Goal: Task Accomplishment & Management: Manage account settings

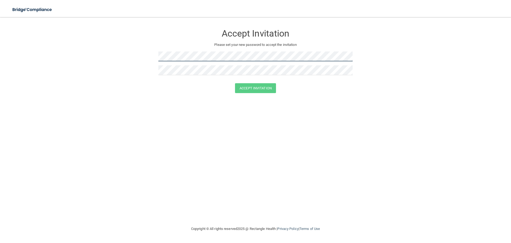
click at [155, 54] on form "Accept Invitation Please set your new password to accept the invitation Accept …" at bounding box center [256, 60] width 490 height 77
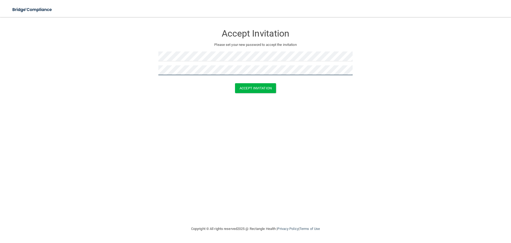
click at [235, 83] on button "Accept Invitation" at bounding box center [255, 88] width 41 height 10
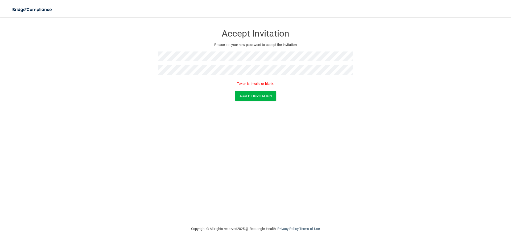
click at [153, 56] on form "Accept Invitation Please set your new password to accept the invitation Token i…" at bounding box center [256, 64] width 490 height 85
click at [262, 96] on button "Accept Invitation" at bounding box center [255, 96] width 41 height 10
click at [151, 56] on form "Accept Invitation Please set your new password to accept the invitation Token i…" at bounding box center [256, 64] width 490 height 85
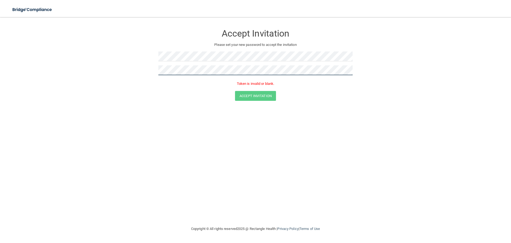
click at [152, 69] on form "Accept Invitation Please set your new password to accept the invitation Token i…" at bounding box center [256, 64] width 490 height 85
click at [179, 49] on div "Accept Invitation Please set your new password to accept the invitation Token i…" at bounding box center [255, 56] width 194 height 68
click at [253, 94] on button "Accept Invitation" at bounding box center [255, 96] width 41 height 10
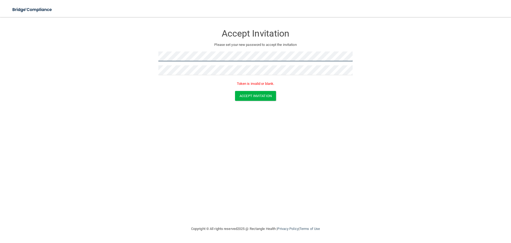
click at [155, 58] on form "Accept Invitation Please set your new password to accept the invitation Token i…" at bounding box center [256, 64] width 490 height 85
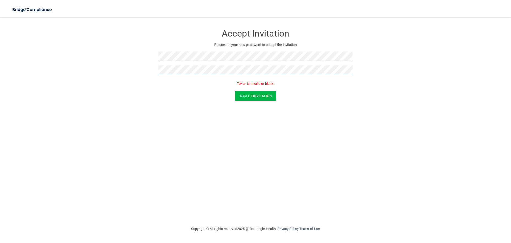
click at [235, 91] on button "Accept Invitation" at bounding box center [255, 96] width 41 height 10
click at [264, 98] on button "Accept Invitation" at bounding box center [255, 96] width 41 height 10
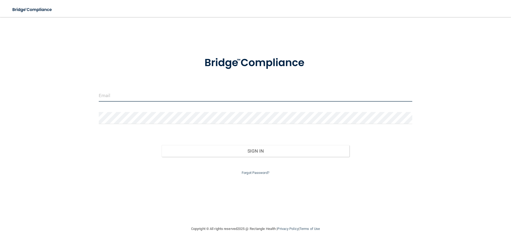
click at [237, 94] on input "email" at bounding box center [256, 95] width 314 height 12
type input "g"
type input "[EMAIL_ADDRESS][DOMAIN_NAME]"
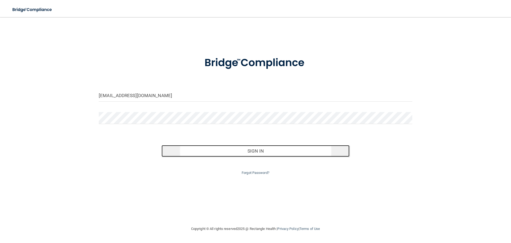
click at [254, 151] on button "Sign In" at bounding box center [256, 151] width 188 height 12
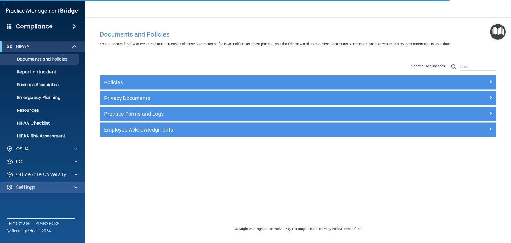
click at [45, 183] on div "Settings" at bounding box center [42, 187] width 85 height 11
click at [66, 185] on div "Settings" at bounding box center [35, 187] width 66 height 6
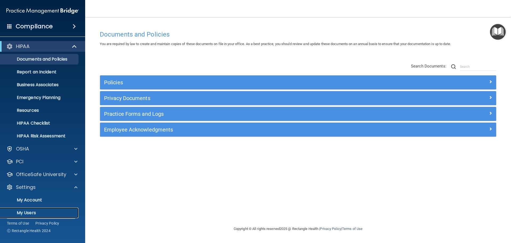
click at [24, 214] on p "My Users" at bounding box center [39, 212] width 73 height 5
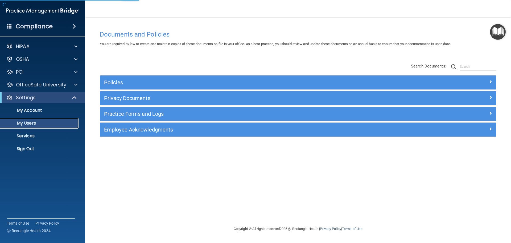
select select "20"
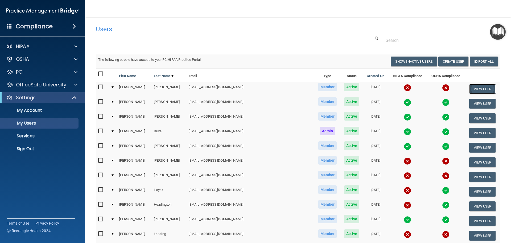
click at [474, 90] on button "View User" at bounding box center [482, 89] width 26 height 10
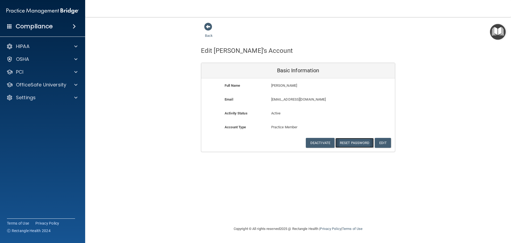
click at [358, 144] on button "Reset Password" at bounding box center [354, 143] width 38 height 10
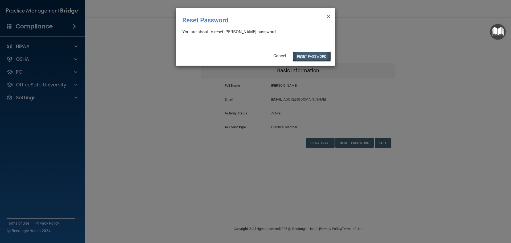
click at [309, 58] on button "Reset Password" at bounding box center [312, 56] width 38 height 10
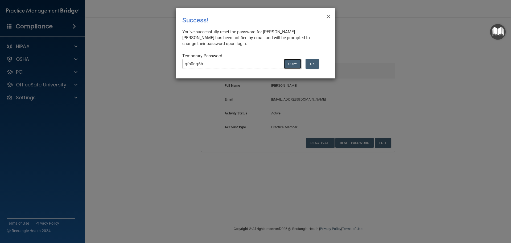
click at [295, 66] on button "COPY" at bounding box center [293, 64] width 18 height 10
click at [311, 64] on button "OK" at bounding box center [312, 64] width 13 height 10
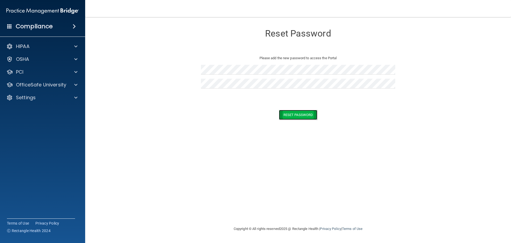
click at [292, 114] on button "Reset Password" at bounding box center [298, 115] width 38 height 10
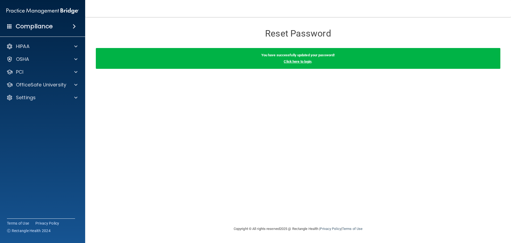
click at [301, 63] on link "Click here to login" at bounding box center [298, 61] width 28 height 4
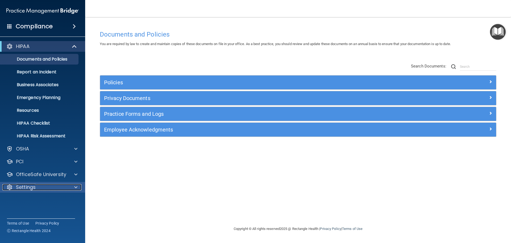
click at [44, 185] on div "Settings" at bounding box center [35, 187] width 66 height 6
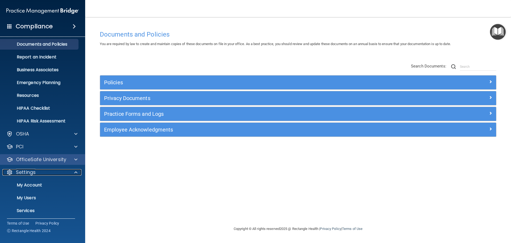
scroll to position [30, 0]
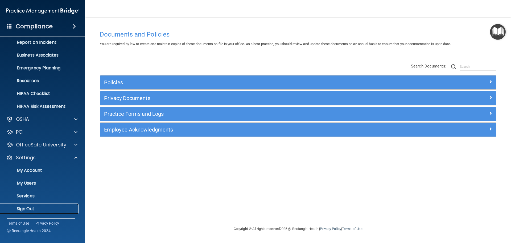
click at [26, 209] on p "Sign Out" at bounding box center [39, 208] width 73 height 5
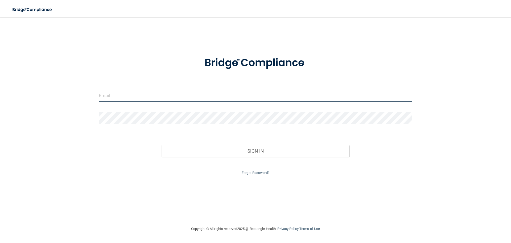
click at [138, 94] on input "email" at bounding box center [256, 95] width 314 height 12
click at [162, 145] on button "Sign In" at bounding box center [256, 151] width 188 height 12
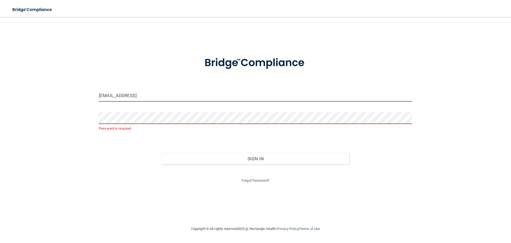
type input "[EMAIL_ADDRESS][DOMAIN_NAME]"
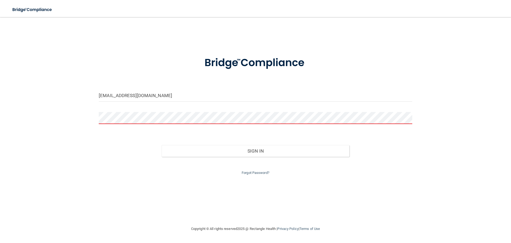
click at [162, 145] on button "Sign In" at bounding box center [256, 151] width 188 height 12
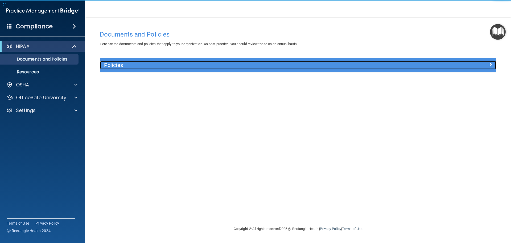
click at [116, 66] on h5 "Policies" at bounding box center [248, 65] width 289 height 6
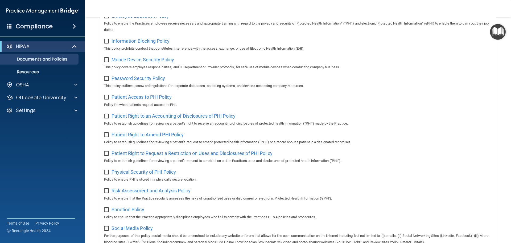
scroll to position [185, 0]
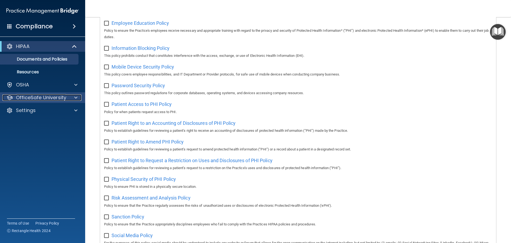
click at [50, 95] on p "OfficeSafe University" at bounding box center [41, 97] width 50 height 6
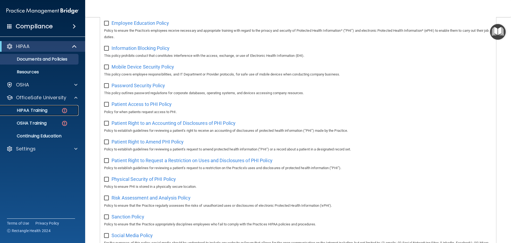
click at [39, 112] on p "HIPAA Training" at bounding box center [25, 110] width 44 height 5
